Goal: Information Seeking & Learning: Learn about a topic

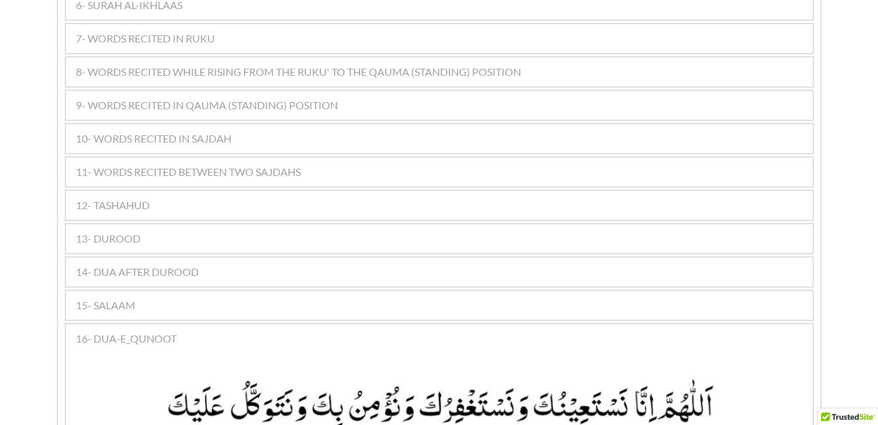
scroll to position [954, 0]
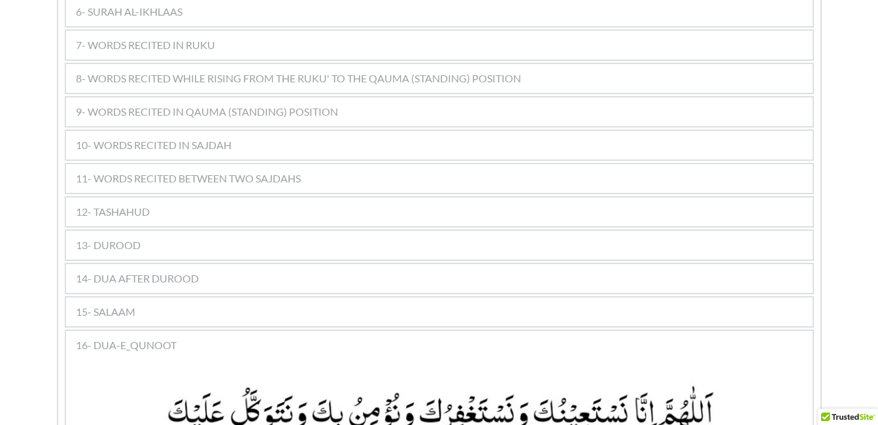
click at [371, 164] on div "11- WORDS RECITED BETWEEN TWO SAJDAHS" at bounding box center [439, 178] width 746 height 29
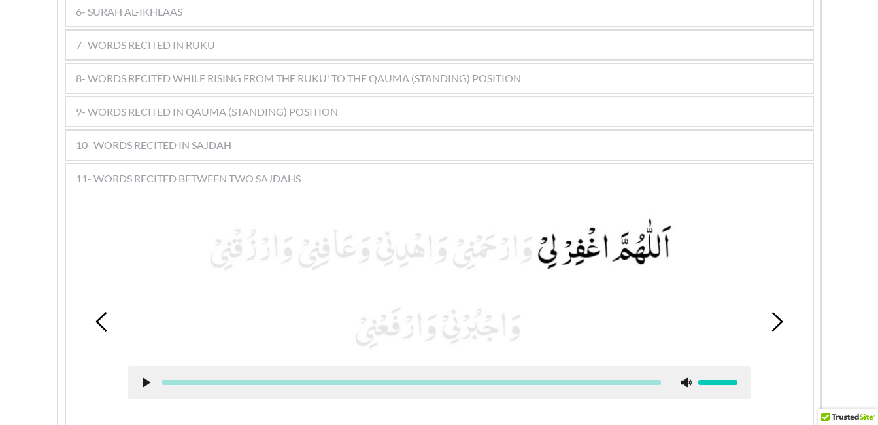
click at [147, 378] on use at bounding box center [145, 383] width 7 height 10
click at [148, 378] on use at bounding box center [146, 383] width 8 height 10
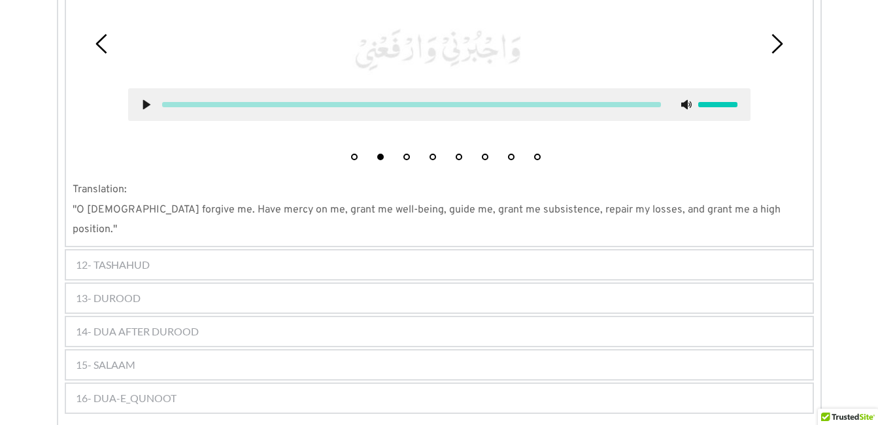
scroll to position [1242, 0]
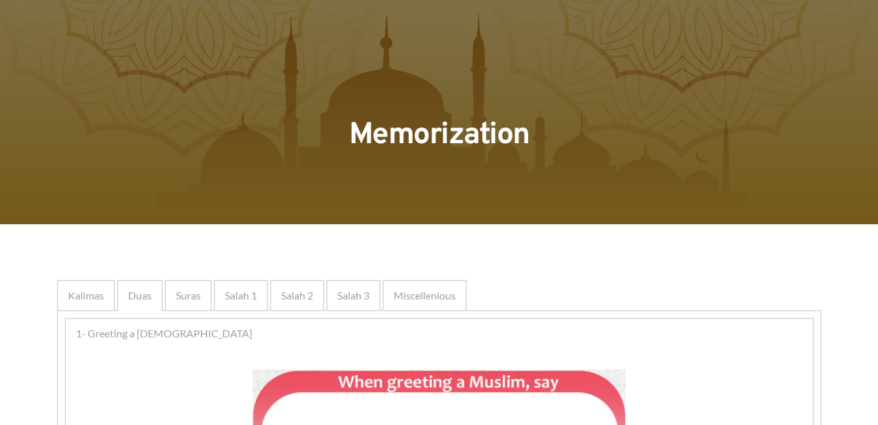
scroll to position [301, 0]
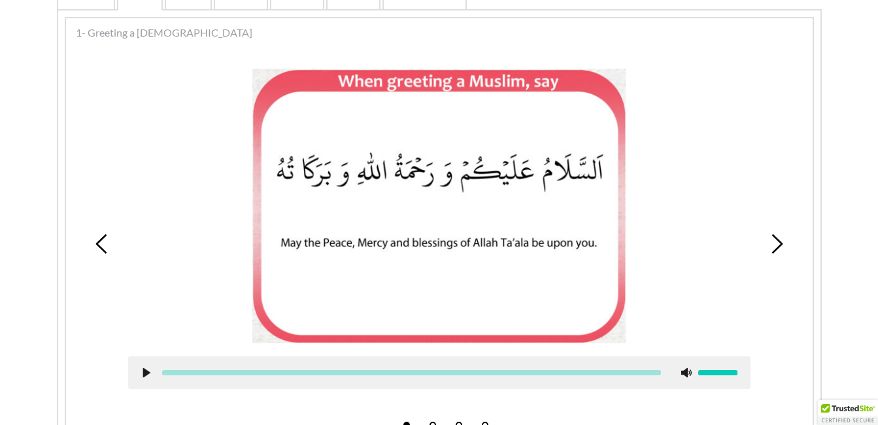
click at [775, 237] on use at bounding box center [776, 244] width 11 height 20
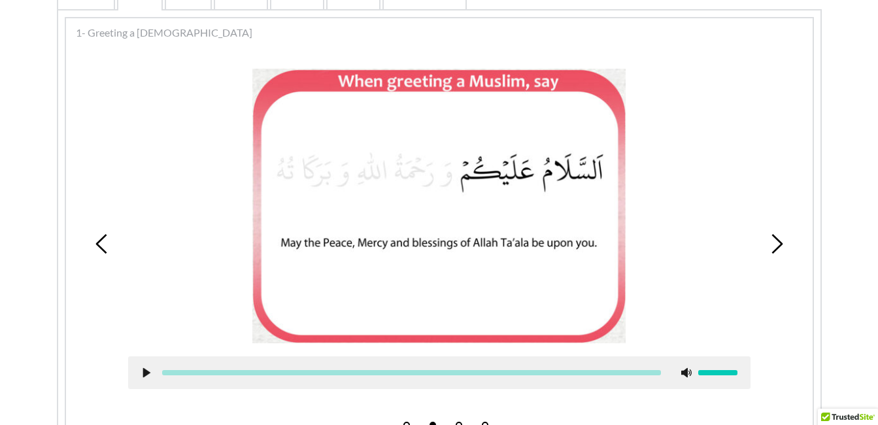
click at [782, 239] on icon at bounding box center [777, 244] width 20 height 20
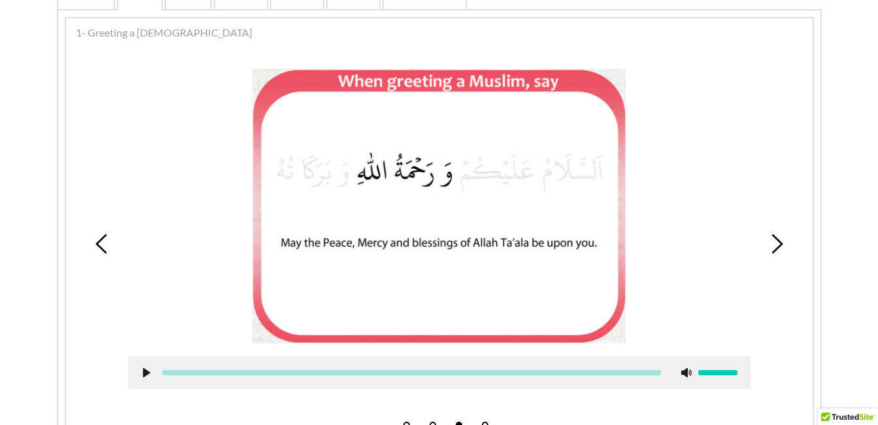
click at [771, 239] on icon at bounding box center [777, 244] width 20 height 20
click at [105, 245] on icon at bounding box center [102, 244] width 20 height 20
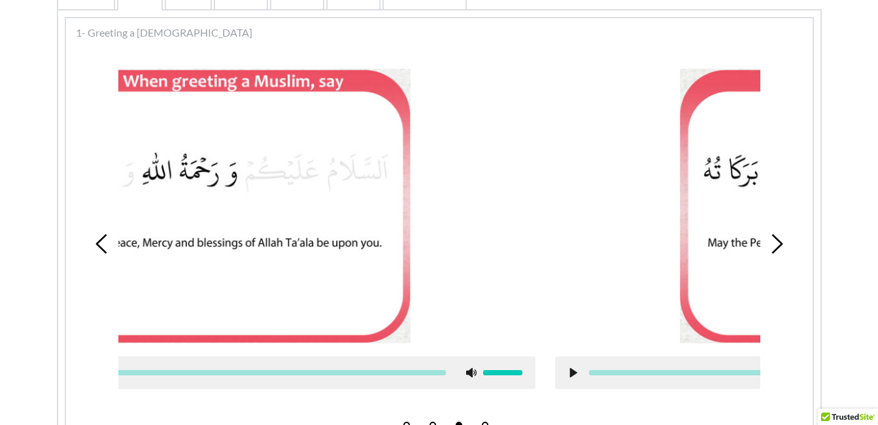
click at [105, 245] on icon at bounding box center [102, 244] width 20 height 20
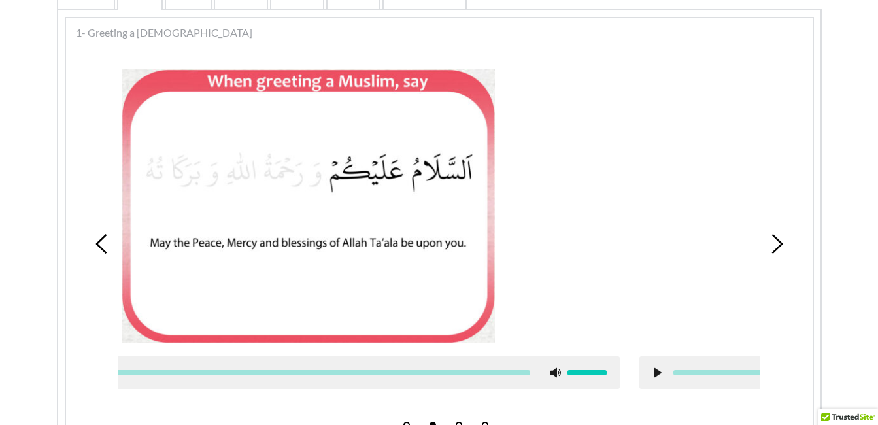
click at [105, 245] on icon at bounding box center [102, 244] width 20 height 20
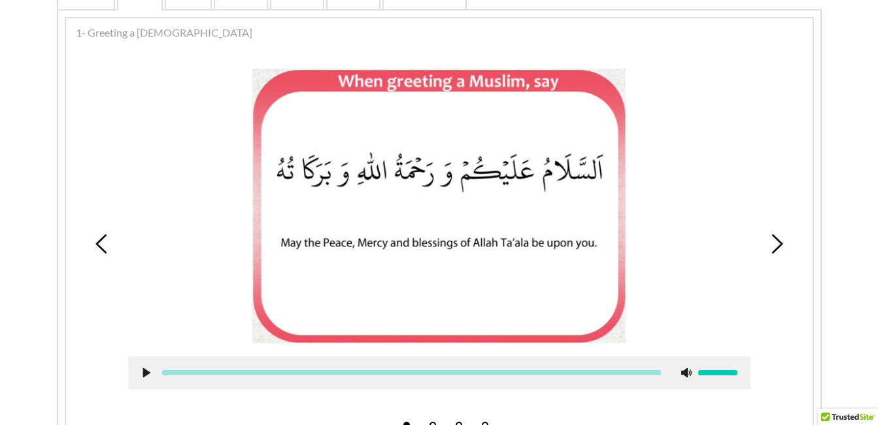
click at [337, 221] on picture at bounding box center [438, 206] width 373 height 275
click at [478, 201] on picture at bounding box center [438, 206] width 373 height 275
click at [663, 261] on div at bounding box center [439, 206] width 622 height 275
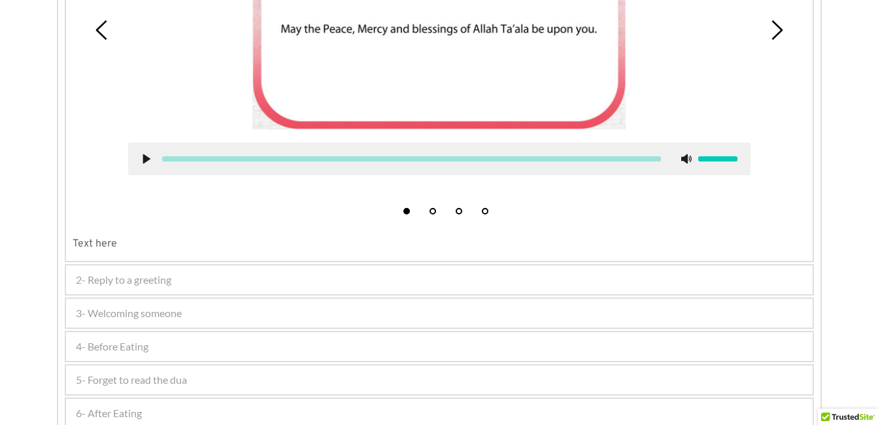
scroll to position [536, 0]
